Goal: Transaction & Acquisition: Subscribe to service/newsletter

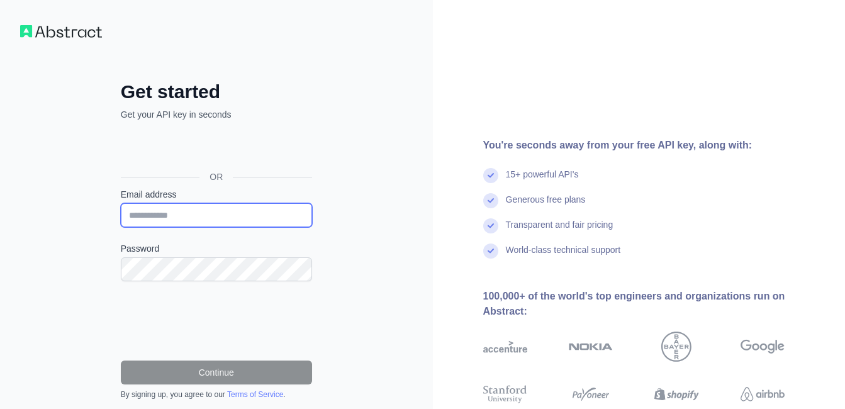
click at [188, 220] on input "Email address" at bounding box center [216, 215] width 191 height 24
type input "**********"
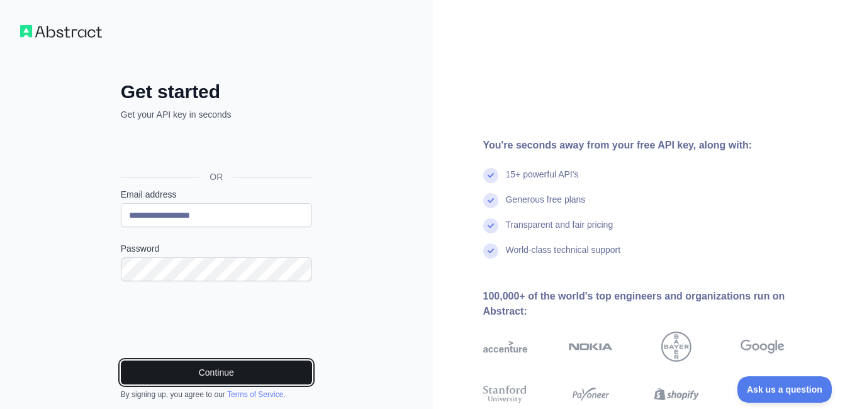
click at [206, 376] on button "Continue" at bounding box center [216, 373] width 191 height 24
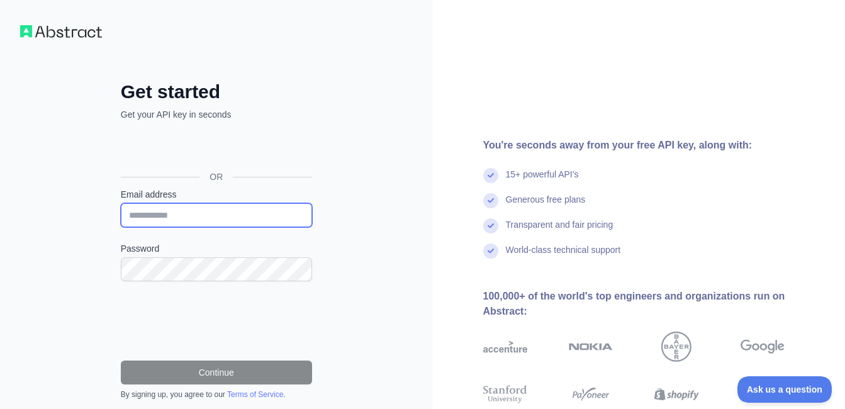
type input "**********"
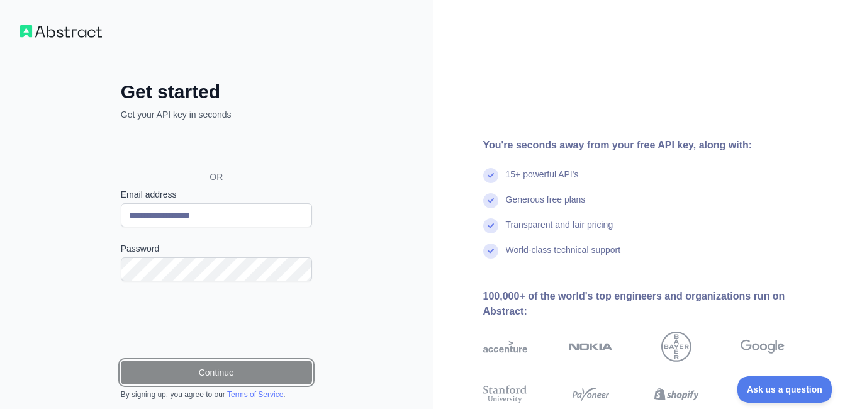
click at [206, 373] on button "Continue" at bounding box center [216, 373] width 191 height 24
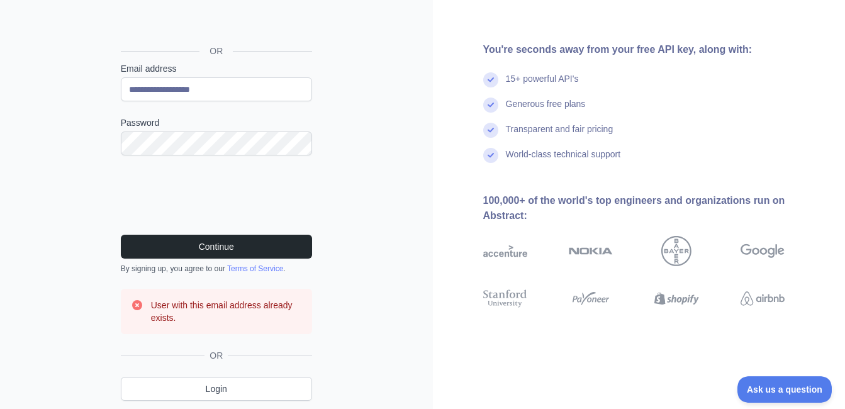
scroll to position [167, 0]
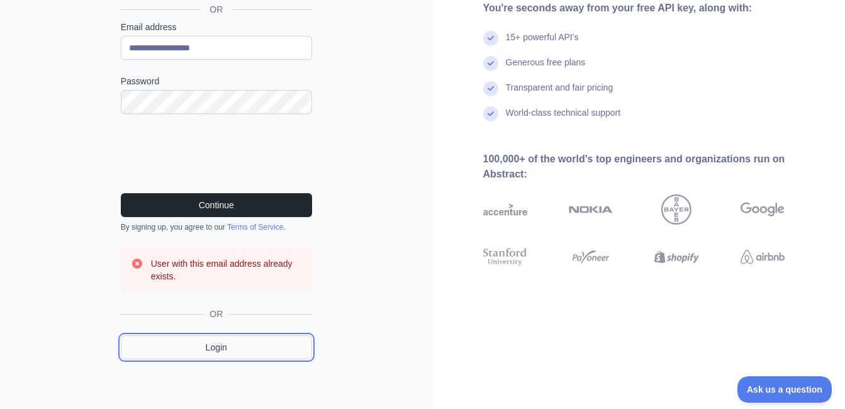
click at [239, 347] on link "Login" at bounding box center [216, 348] width 191 height 24
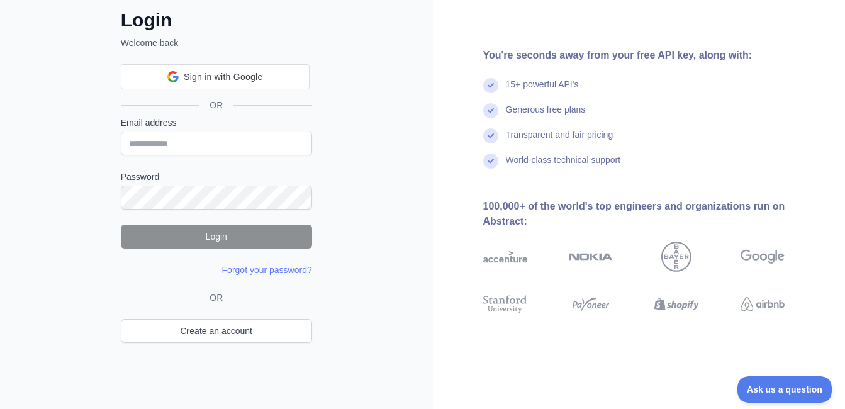
scroll to position [71, 0]
type input "**********"
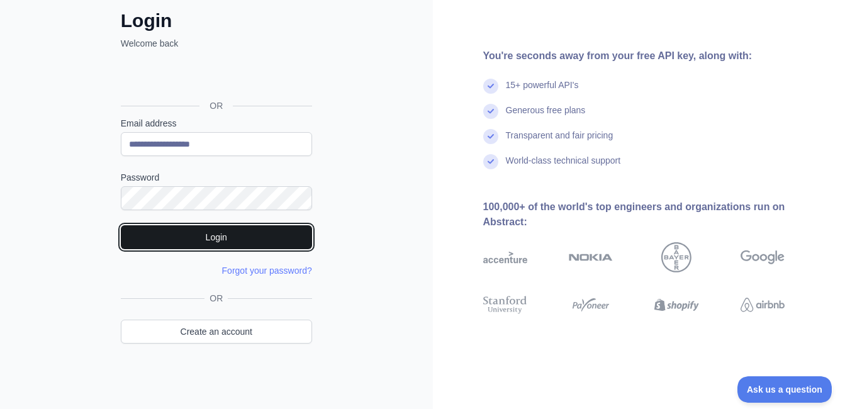
click at [213, 237] on button "Login" at bounding box center [216, 237] width 191 height 24
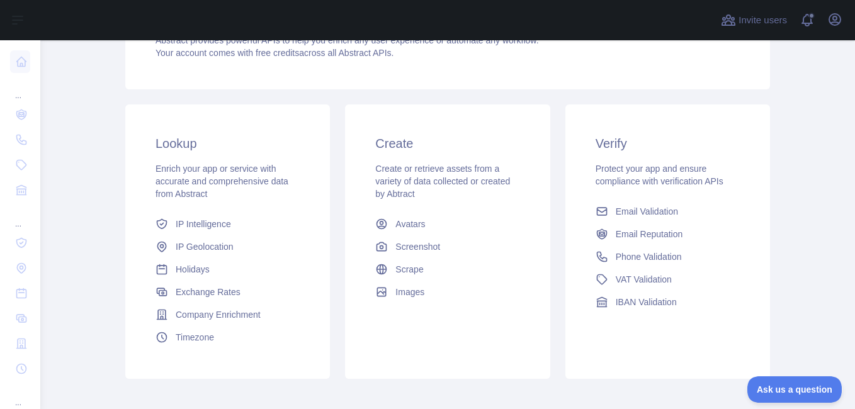
scroll to position [92, 0]
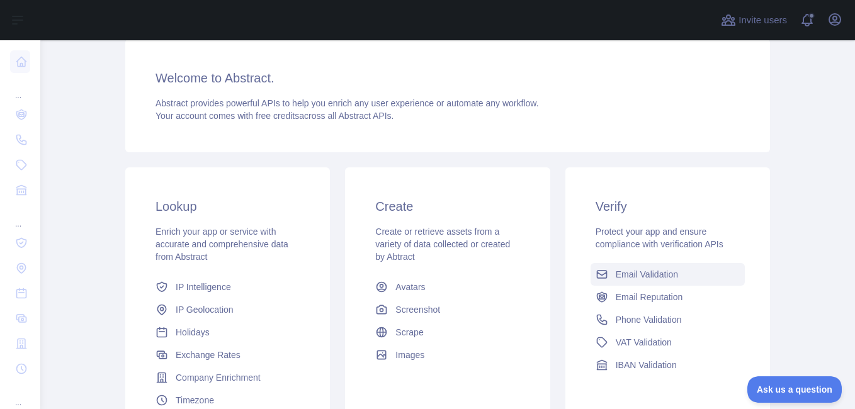
click at [659, 274] on span "Email Validation" at bounding box center [647, 274] width 62 height 13
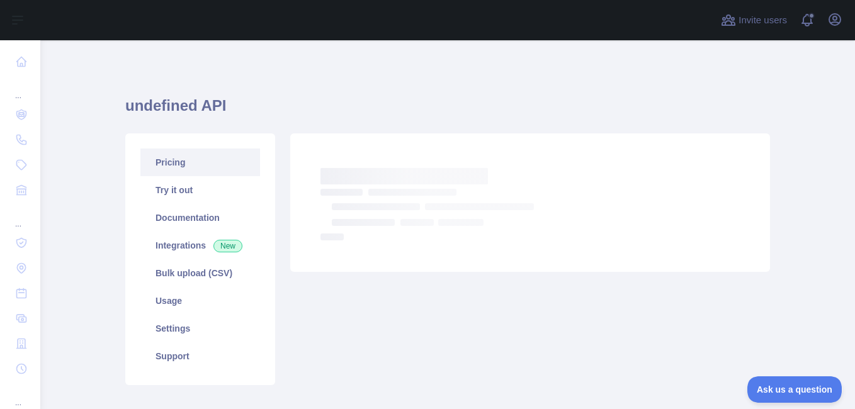
click at [157, 164] on link "Pricing" at bounding box center [200, 163] width 120 height 28
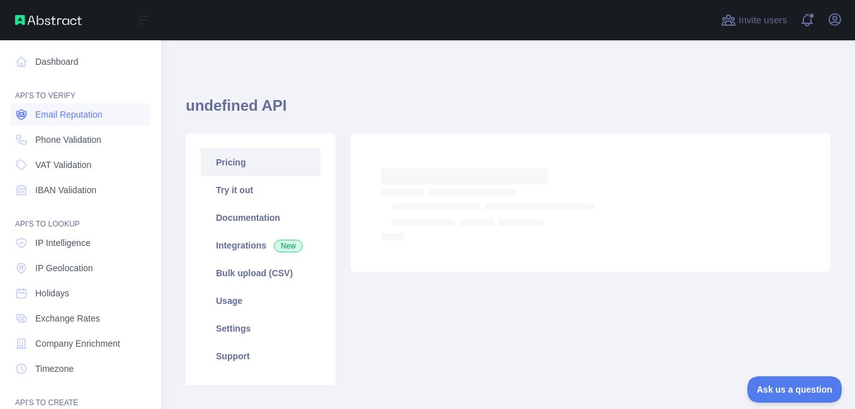
click at [65, 111] on span "Email Reputation" at bounding box center [68, 114] width 67 height 13
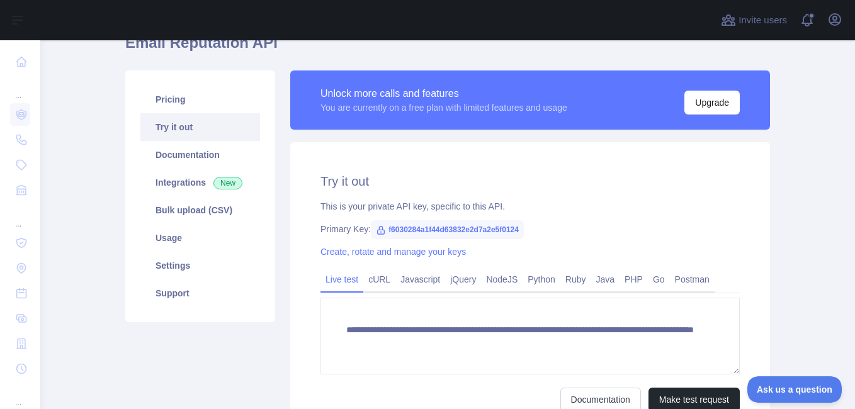
scroll to position [126, 0]
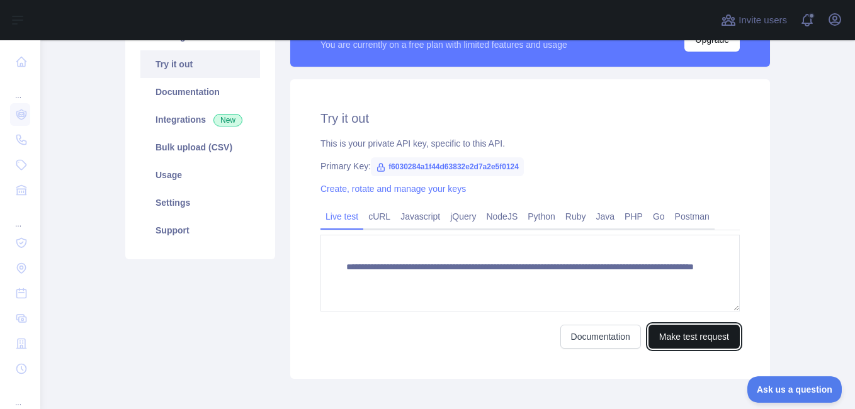
click at [679, 341] on button "Make test request" at bounding box center [693, 337] width 91 height 24
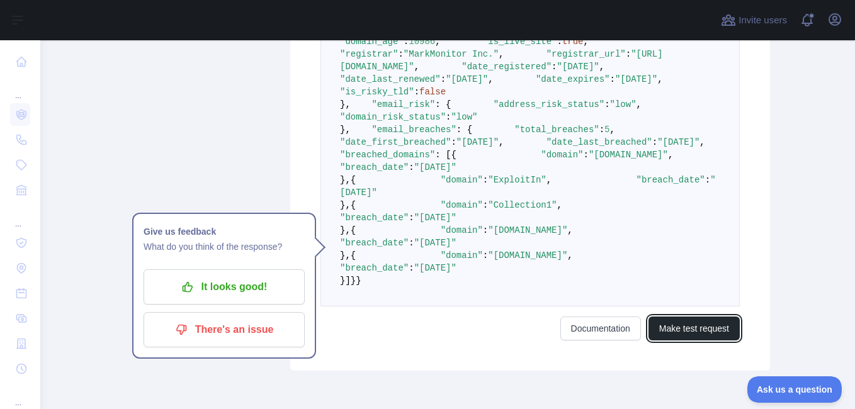
scroll to position [692, 0]
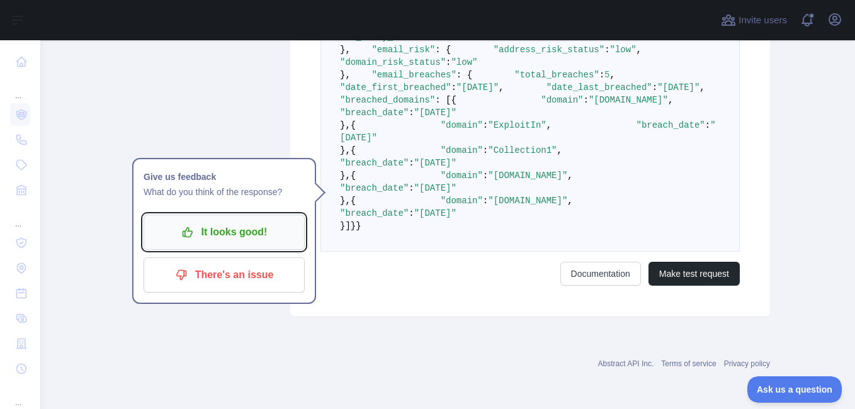
click at [181, 226] on icon "button" at bounding box center [187, 232] width 13 height 13
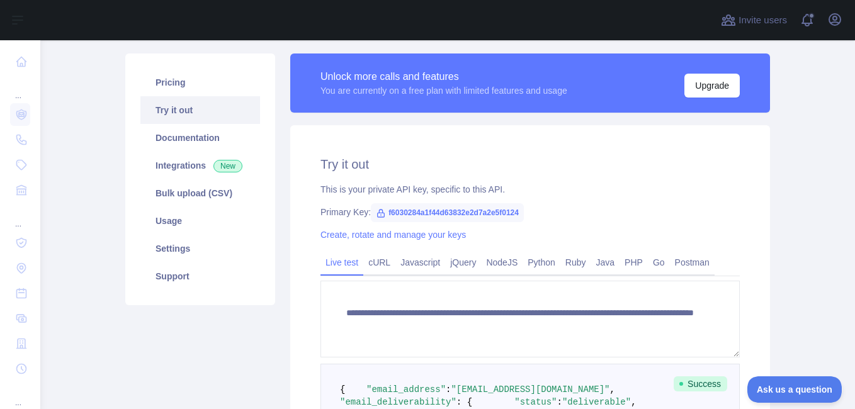
scroll to position [17, 0]
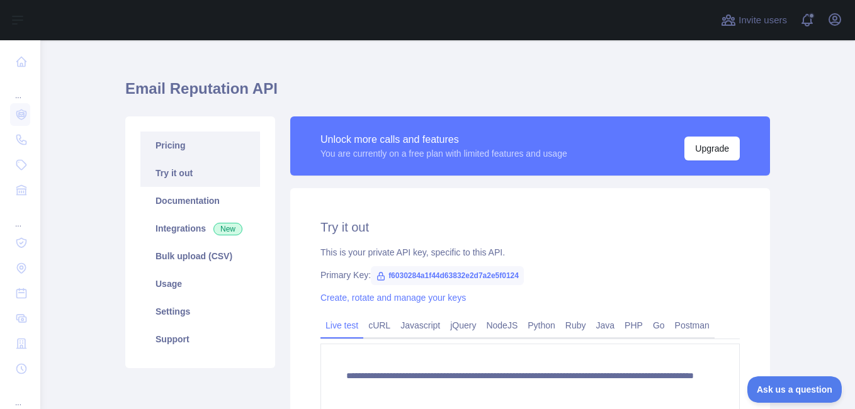
click at [164, 147] on link "Pricing" at bounding box center [200, 146] width 120 height 28
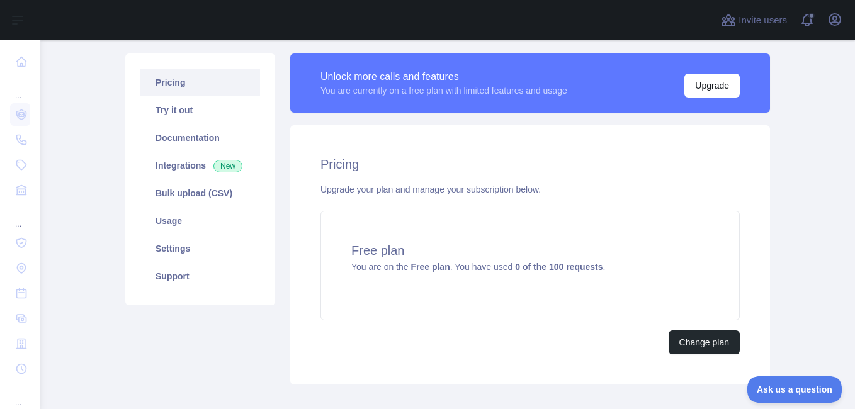
scroll to position [143, 0]
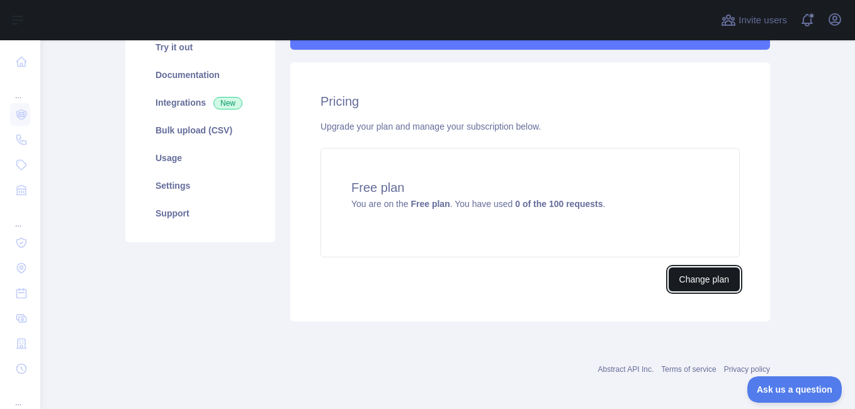
click at [694, 283] on button "Change plan" at bounding box center [704, 280] width 71 height 24
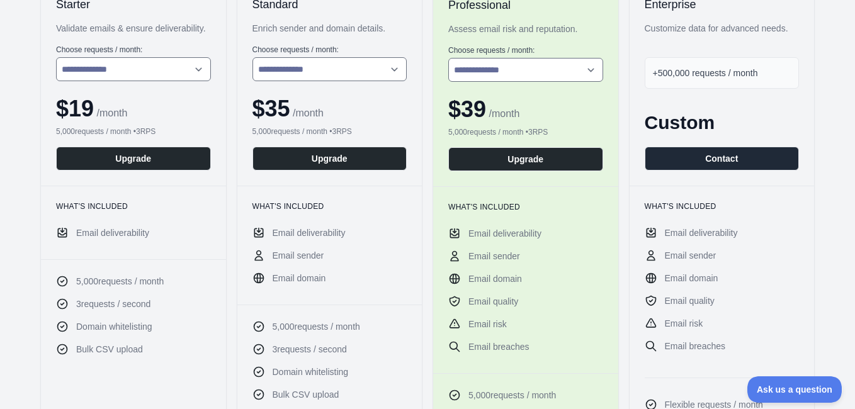
scroll to position [189, 0]
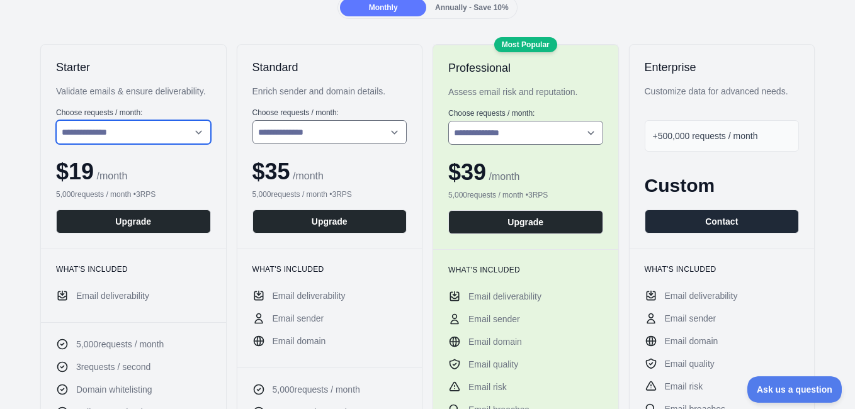
click at [137, 135] on select "**********" at bounding box center [133, 132] width 155 height 24
click at [56, 120] on select "**********" at bounding box center [133, 132] width 155 height 24
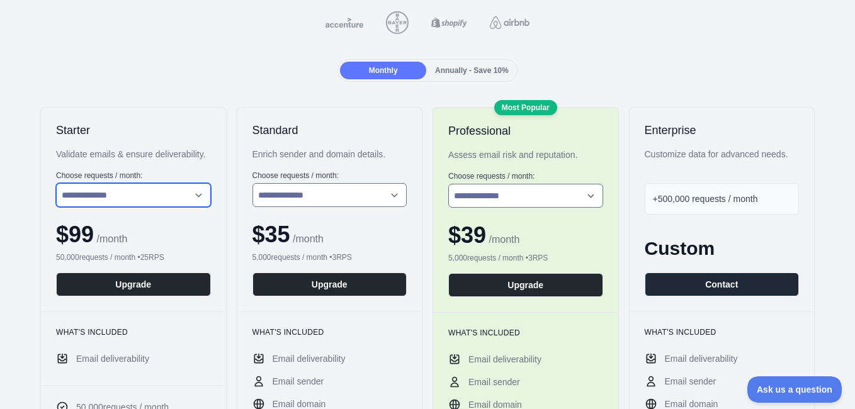
scroll to position [0, 0]
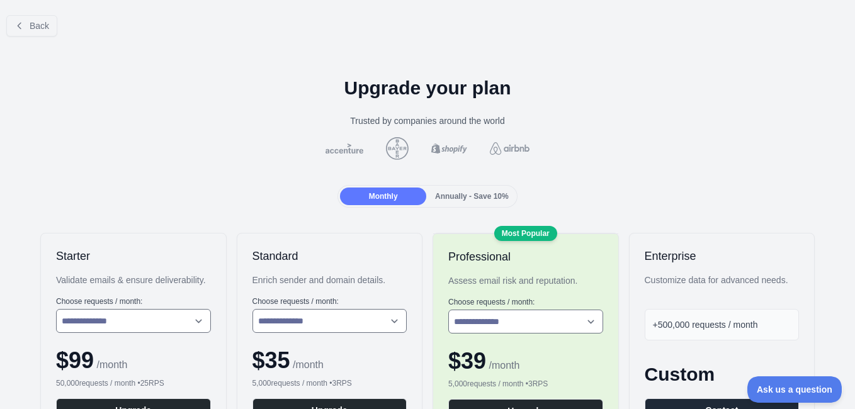
click at [446, 195] on span "Annually - Save 10%" at bounding box center [472, 196] width 74 height 9
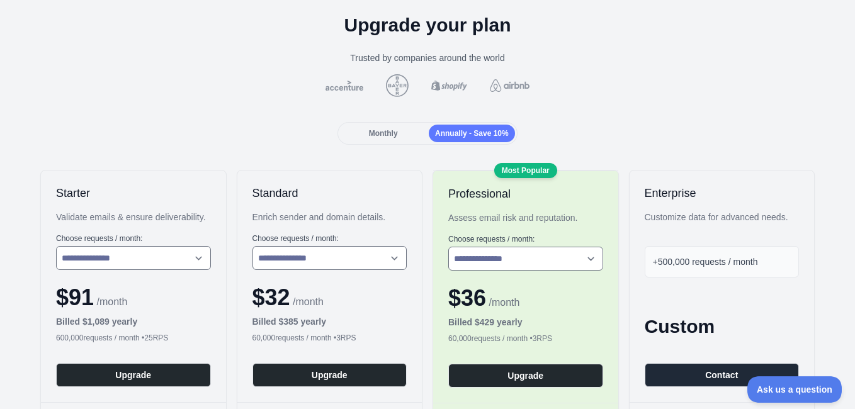
scroll to position [126, 0]
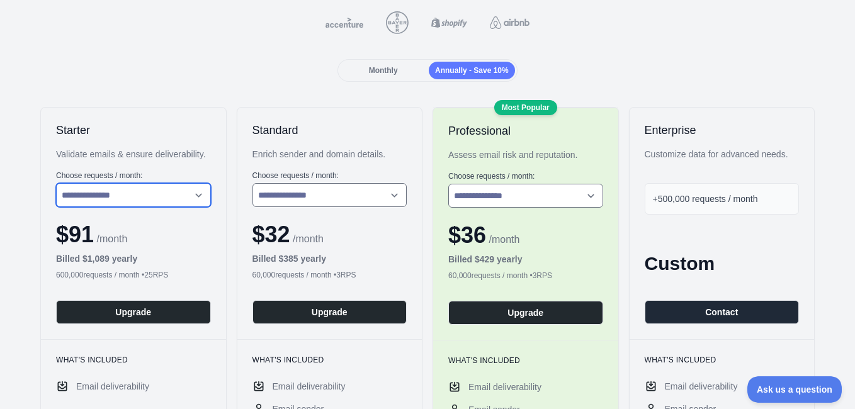
click at [170, 199] on select "**********" at bounding box center [133, 195] width 155 height 24
select select "*"
click at [56, 183] on select "**********" at bounding box center [133, 195] width 155 height 24
click at [147, 205] on select "**********" at bounding box center [133, 195] width 155 height 24
click at [56, 183] on select "**********" at bounding box center [133, 195] width 155 height 24
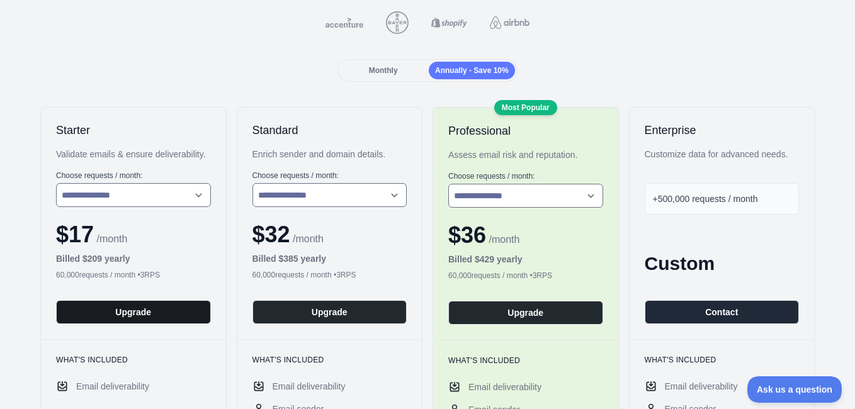
click at [133, 312] on button "Upgrade" at bounding box center [133, 312] width 155 height 24
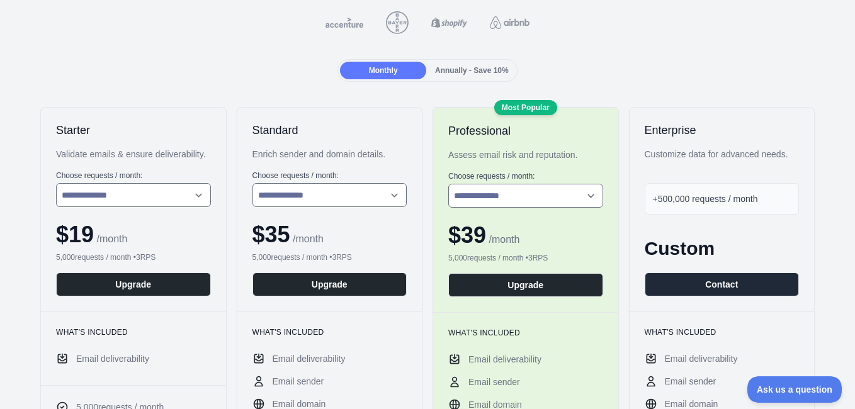
scroll to position [189, 0]
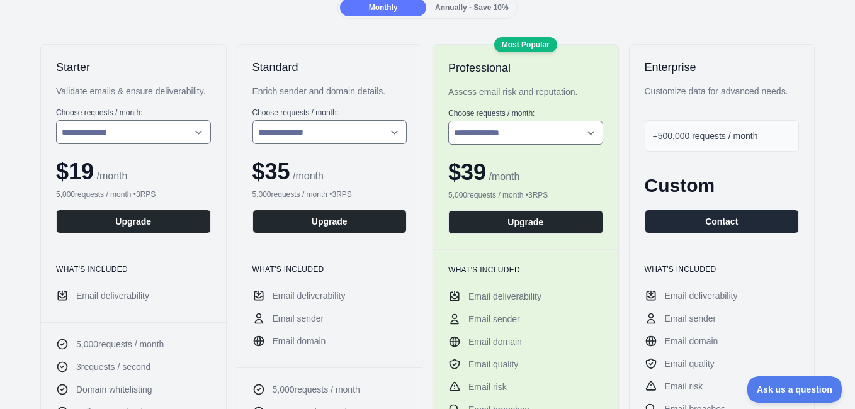
click at [452, 8] on span "Annually - Save 10%" at bounding box center [472, 7] width 74 height 9
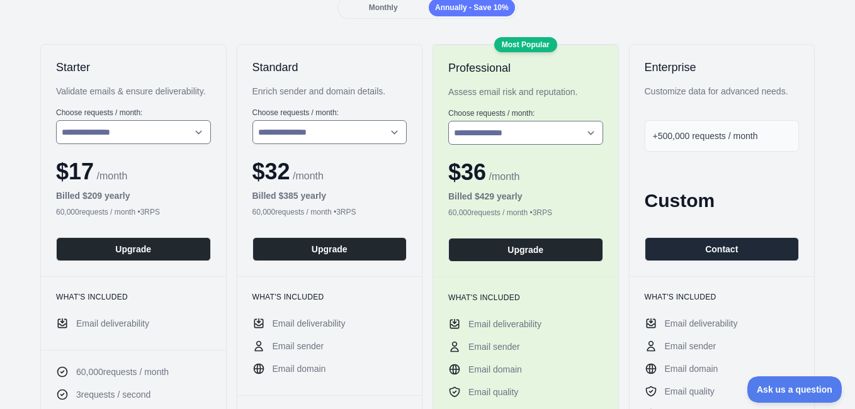
scroll to position [126, 0]
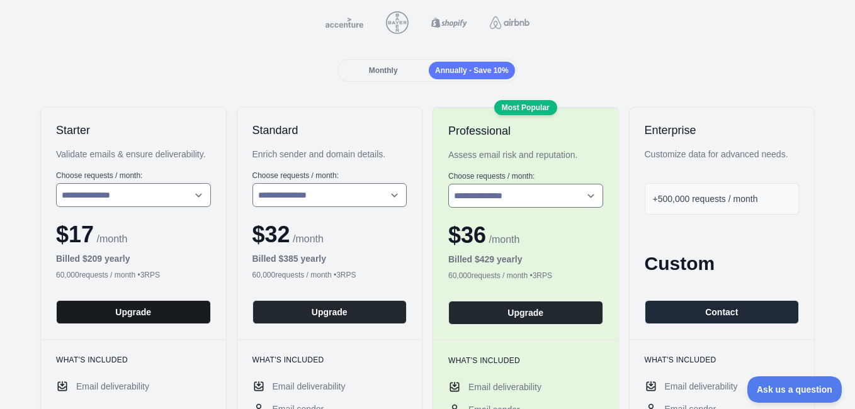
click at [131, 312] on button "Upgrade" at bounding box center [133, 312] width 155 height 24
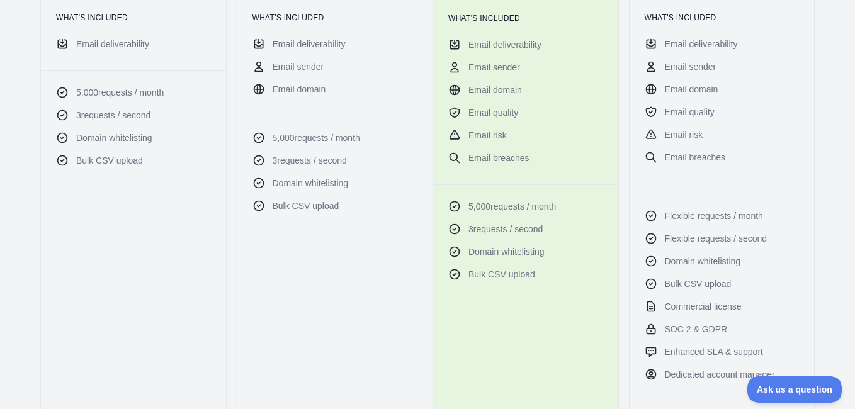
scroll to position [504, 0]
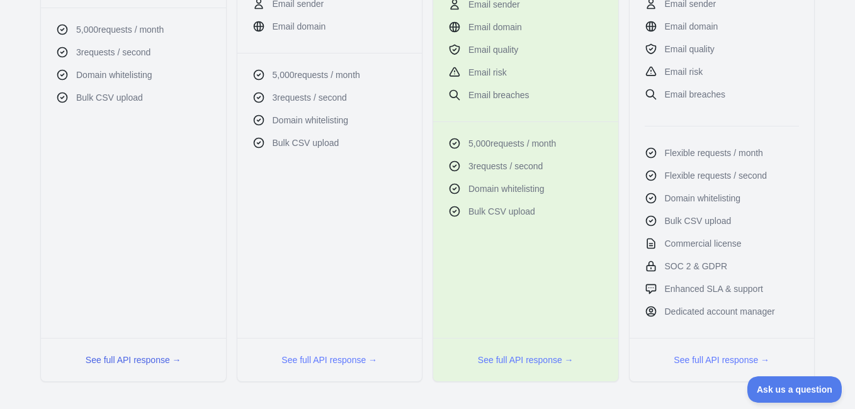
click at [170, 360] on button "See full API response →" at bounding box center [134, 360] width 96 height 13
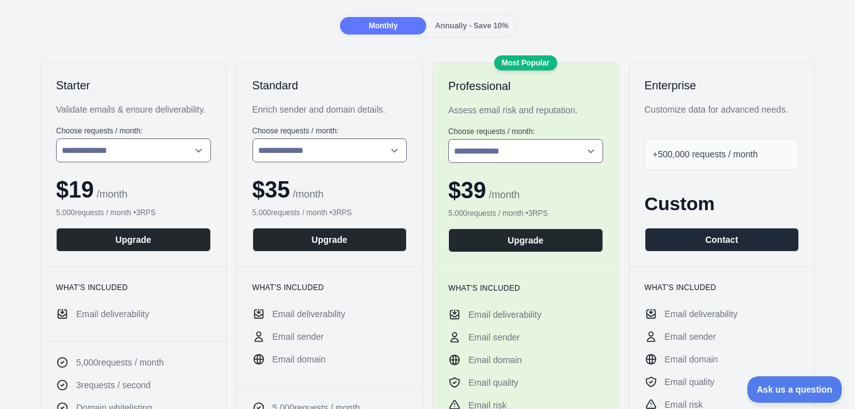
scroll to position [0, 0]
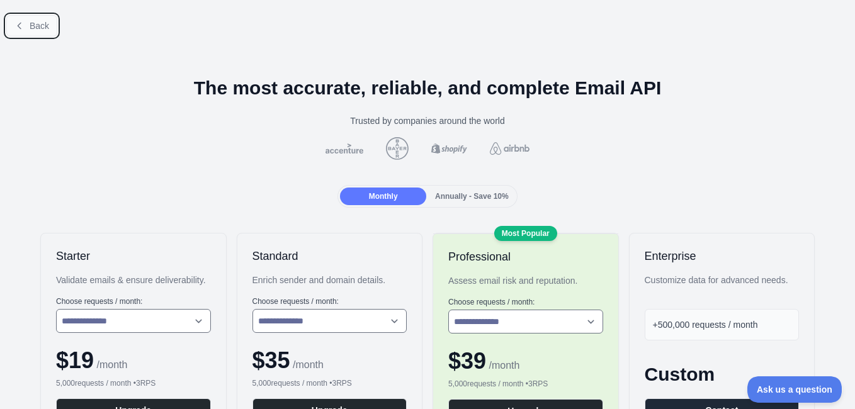
click at [33, 25] on span "Back" at bounding box center [40, 26] width 20 height 10
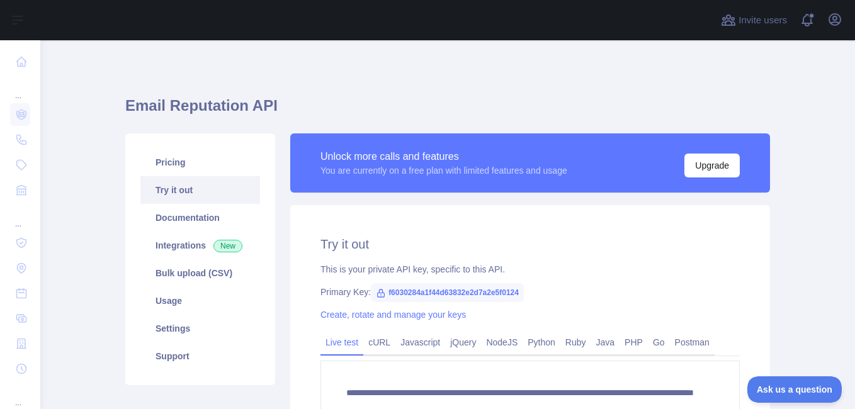
scroll to position [63, 0]
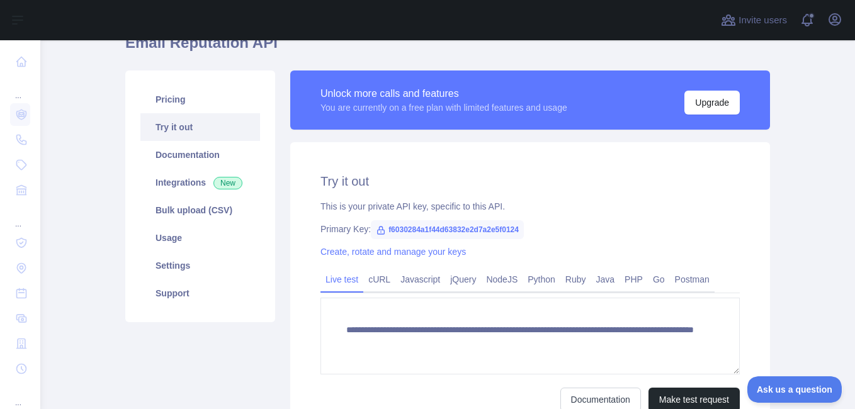
click at [461, 229] on span "f6030284a1f44d63832e2d7a2e5f0124" at bounding box center [447, 229] width 153 height 19
drag, startPoint x: 461, startPoint y: 229, endPoint x: 450, endPoint y: 227, distance: 11.5
click at [450, 227] on span "f6030284a1f44d63832e2d7a2e5f0124" at bounding box center [447, 229] width 153 height 19
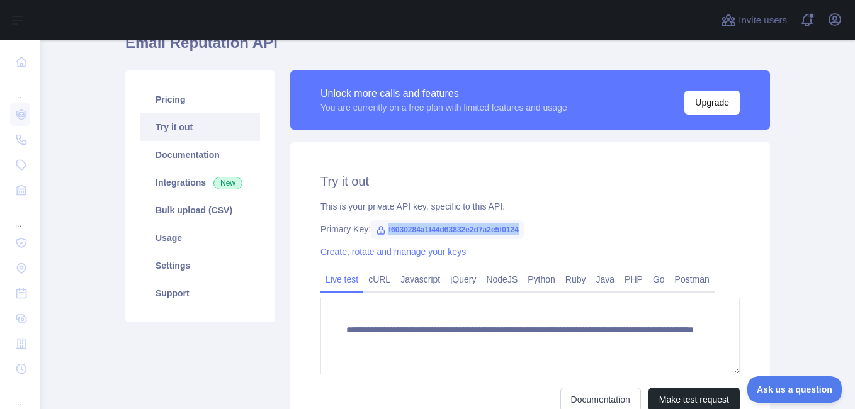
drag, startPoint x: 517, startPoint y: 230, endPoint x: 381, endPoint y: 227, distance: 135.4
click at [381, 227] on span "f6030284a1f44d63832e2d7a2e5f0124" at bounding box center [447, 229] width 153 height 19
copy span "f6030284a1f44d63832e2d7a2e5f0124"
